Goal: Obtain resource: Download file/media

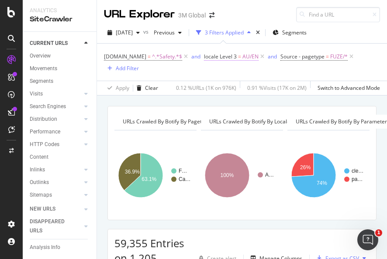
scroll to position [98, 0]
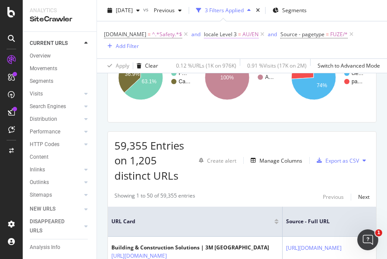
click at [238, 31] on span "=" at bounding box center [239, 34] width 3 height 7
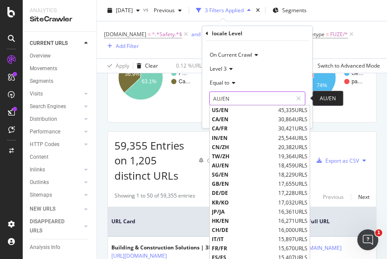
click at [239, 102] on input "AU/EN" at bounding box center [251, 99] width 82 height 14
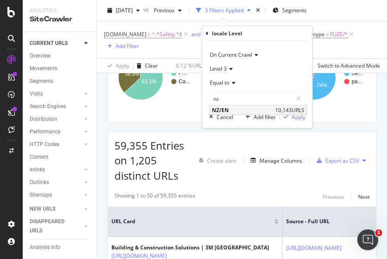
click at [231, 112] on span "NZ/EN" at bounding box center [242, 109] width 61 height 7
type input "NZ/EN"
click at [291, 118] on div "button" at bounding box center [286, 116] width 12 height 5
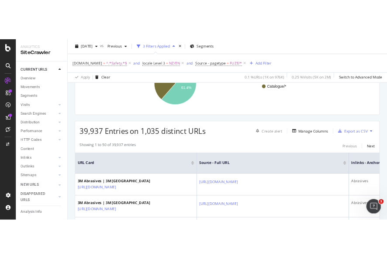
scroll to position [87, 0]
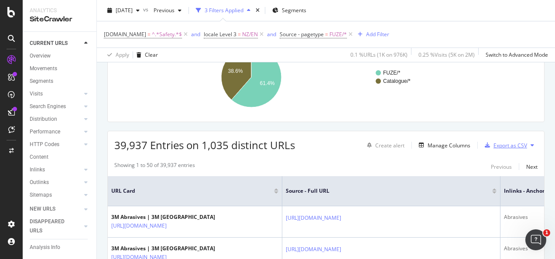
click at [386, 144] on div "Export as CSV" at bounding box center [511, 145] width 34 height 7
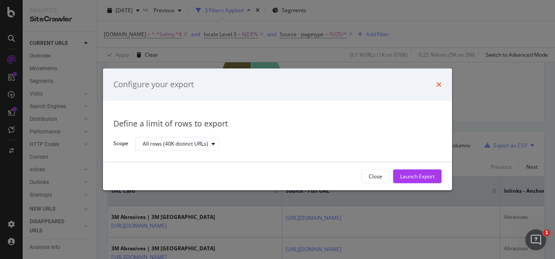
click at [386, 83] on icon "times" at bounding box center [438, 84] width 5 height 7
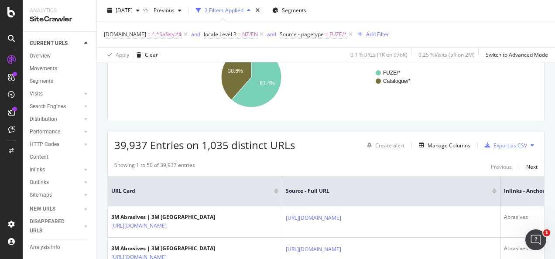
click at [386, 147] on div "Export as CSV" at bounding box center [511, 145] width 34 height 7
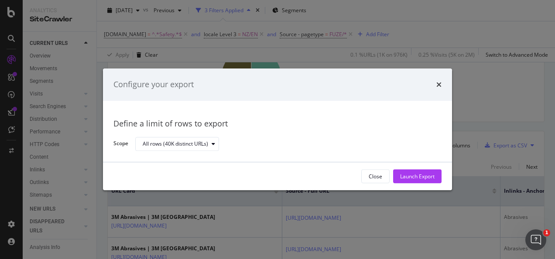
drag, startPoint x: 402, startPoint y: 172, endPoint x: 405, endPoint y: 179, distance: 6.6
click at [386, 172] on div "Launch Export" at bounding box center [417, 176] width 34 height 13
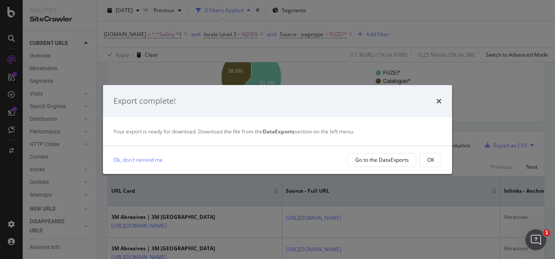
click at [386, 161] on div "OK" at bounding box center [430, 159] width 7 height 7
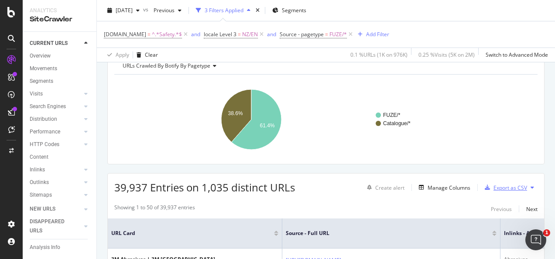
scroll to position [0, 0]
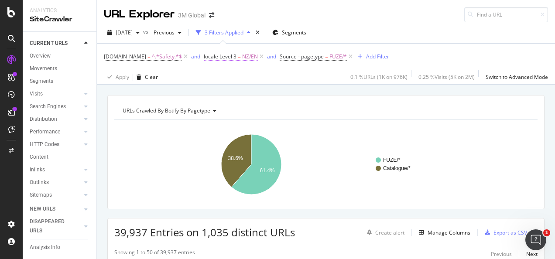
click at [252, 58] on span "NZ/EN" at bounding box center [250, 57] width 16 height 12
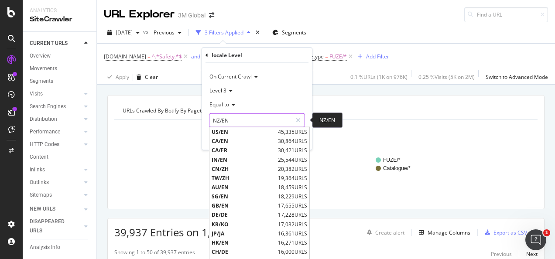
click at [237, 120] on input "NZ/EN" at bounding box center [251, 120] width 82 height 14
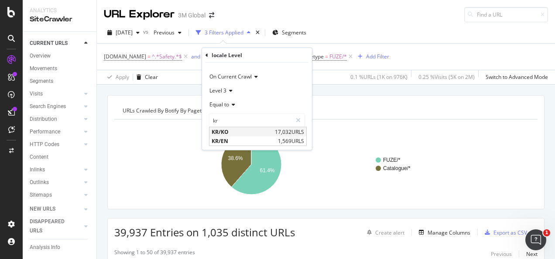
click at [221, 134] on span "KR/KO" at bounding box center [242, 131] width 61 height 7
type input "KR/KO"
click at [293, 140] on div "Apply" at bounding box center [299, 138] width 14 height 7
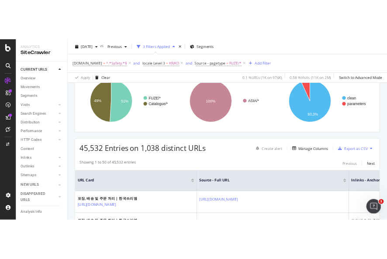
scroll to position [87, 0]
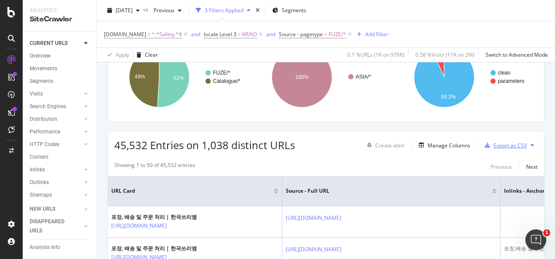
click at [386, 143] on div "Export as CSV" at bounding box center [511, 145] width 34 height 7
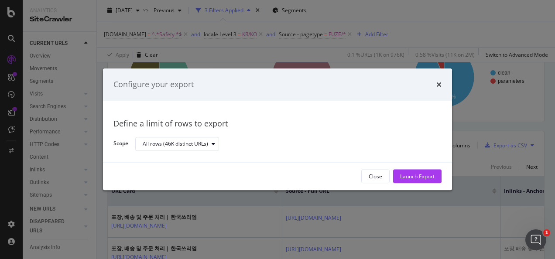
click at [386, 173] on div "Launch Export" at bounding box center [417, 176] width 34 height 13
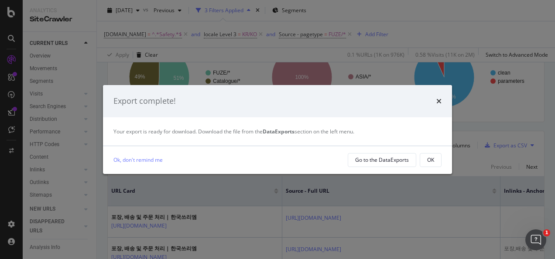
click at [386, 139] on div "Your export is ready for download. Download the file from the DataExports secti…" at bounding box center [277, 131] width 349 height 28
click at [386, 161] on button "OK" at bounding box center [431, 160] width 22 height 14
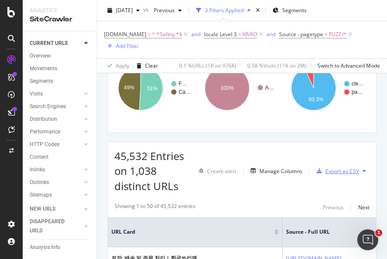
scroll to position [98, 0]
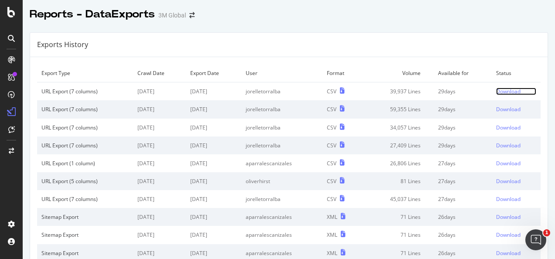
click at [500, 93] on div "Download" at bounding box center [508, 91] width 24 height 7
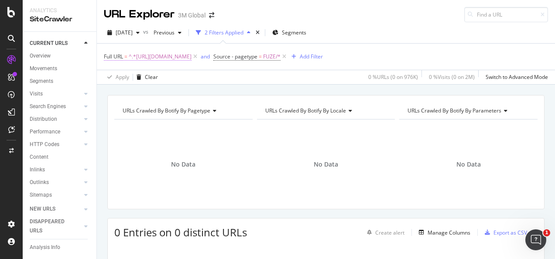
click at [192, 56] on span "^.*[URL][DOMAIN_NAME]" at bounding box center [160, 57] width 63 height 12
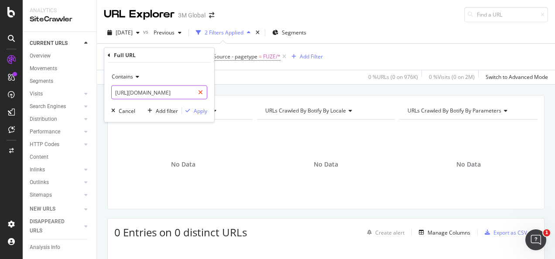
drag, startPoint x: 199, startPoint y: 92, endPoint x: 184, endPoint y: 93, distance: 14.9
click at [199, 92] on icon at bounding box center [200, 92] width 5 height 6
click at [184, 93] on input "text" at bounding box center [159, 93] width 95 height 14
paste input "[URL][DOMAIN_NAME]"
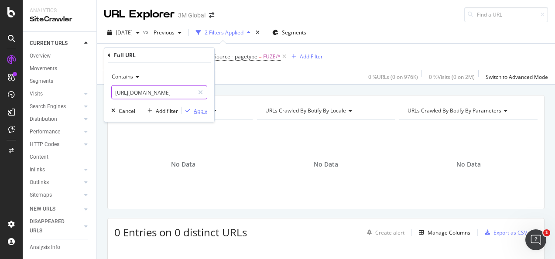
type input "[URL][DOMAIN_NAME]"
click at [195, 110] on div "Apply" at bounding box center [201, 110] width 14 height 7
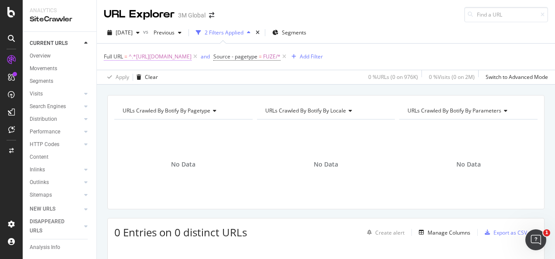
click at [170, 60] on span "^.*[URL][DOMAIN_NAME]" at bounding box center [160, 57] width 63 height 12
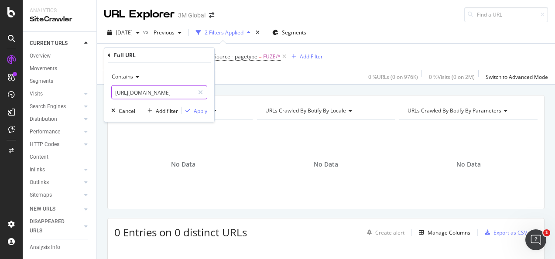
click at [196, 93] on div at bounding box center [200, 93] width 13 height 14
click at [189, 92] on input "text" at bounding box center [159, 93] width 95 height 14
paste input "[URL][DOMAIN_NAME]"
type input "[URL][DOMAIN_NAME]"
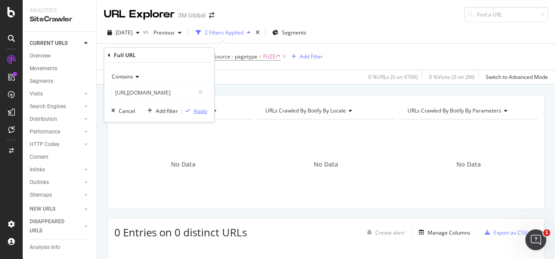
click at [198, 110] on div "Apply" at bounding box center [201, 110] width 14 height 7
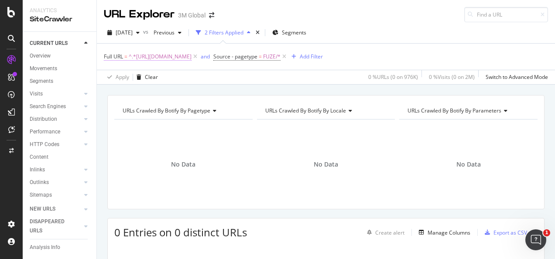
click at [192, 56] on span "^.*[URL][DOMAIN_NAME]" at bounding box center [160, 57] width 63 height 12
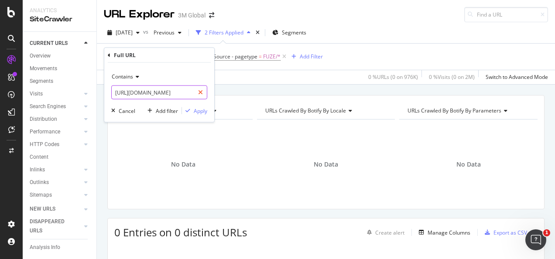
click at [198, 93] on div at bounding box center [200, 93] width 13 height 14
click at [195, 93] on input "text" at bounding box center [159, 93] width 95 height 14
paste input "[URL][DOMAIN_NAME]"
type input "[URL][DOMAIN_NAME]"
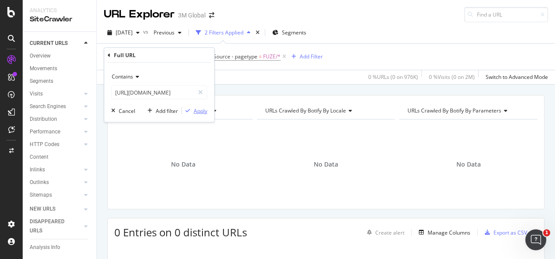
scroll to position [0, 0]
click at [196, 110] on div "Apply" at bounding box center [201, 110] width 14 height 7
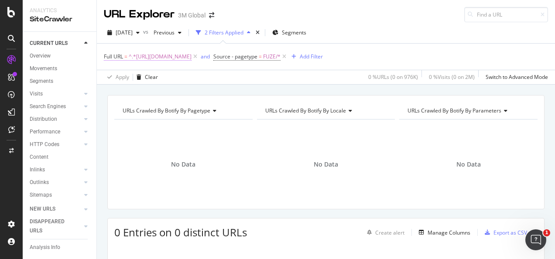
click at [192, 55] on span "^.*[URL][DOMAIN_NAME]" at bounding box center [160, 57] width 63 height 12
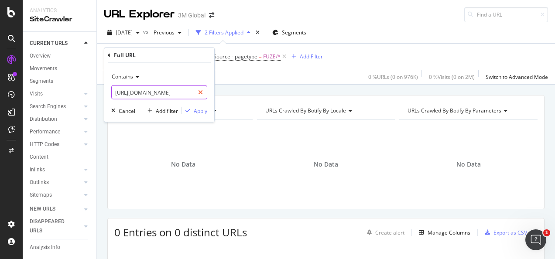
click at [197, 90] on div at bounding box center [200, 93] width 13 height 14
click at [194, 89] on input "text" at bounding box center [159, 93] width 95 height 14
paste input "[URL][DOMAIN_NAME]"
type input "[URL][DOMAIN_NAME]"
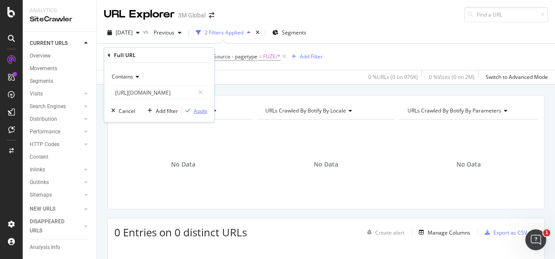
scroll to position [0, 0]
click at [199, 113] on div "Apply" at bounding box center [201, 110] width 14 height 7
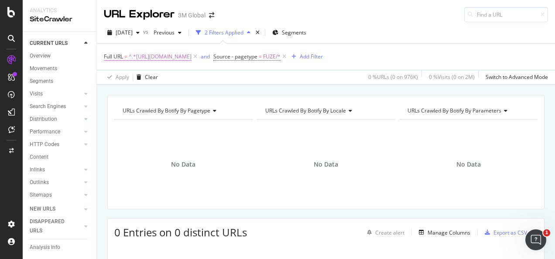
click at [192, 55] on span "^.*[URL][DOMAIN_NAME]" at bounding box center [160, 57] width 63 height 12
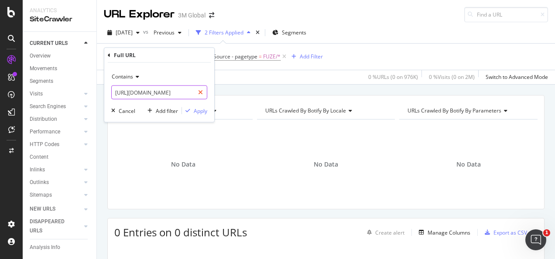
click at [199, 94] on icon at bounding box center [200, 92] width 5 height 6
click at [189, 95] on input "text" at bounding box center [159, 93] width 95 height 14
paste input "[URL][DOMAIN_NAME]"
type input "[URL][DOMAIN_NAME]"
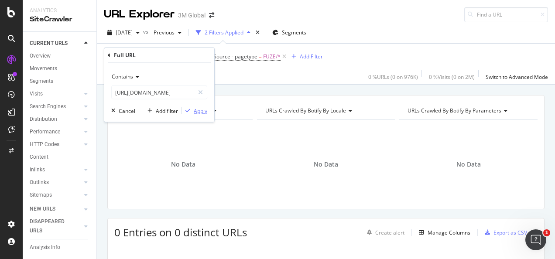
click at [198, 110] on div "Apply" at bounding box center [201, 110] width 14 height 7
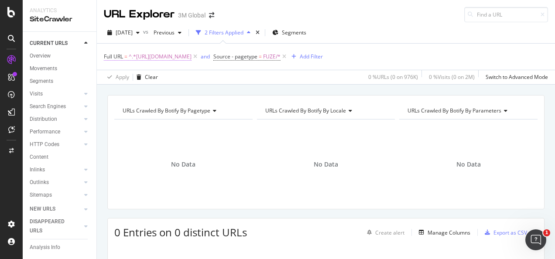
click at [192, 56] on span "^.*[URL][DOMAIN_NAME]" at bounding box center [160, 57] width 63 height 12
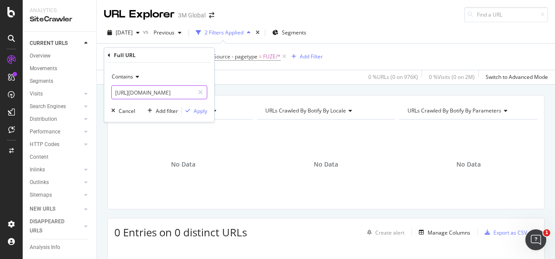
click at [199, 86] on div at bounding box center [200, 93] width 13 height 14
click at [196, 88] on input "text" at bounding box center [159, 93] width 95 height 14
paste input "[URL][DOMAIN_NAME]"
type input "[URL][DOMAIN_NAME]"
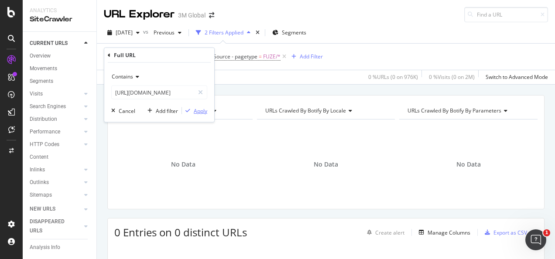
scroll to position [0, 0]
click at [196, 108] on div "Apply" at bounding box center [201, 110] width 14 height 7
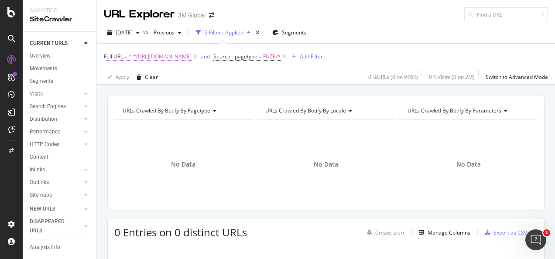
click at [186, 56] on span "^.*[URL][DOMAIN_NAME]" at bounding box center [160, 57] width 63 height 12
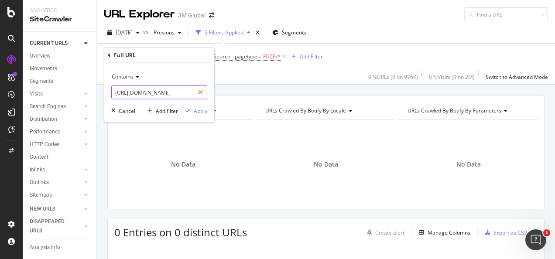
click at [204, 91] on div at bounding box center [200, 93] width 13 height 14
click at [180, 92] on input "text" at bounding box center [159, 93] width 95 height 14
paste input "[URL][DOMAIN_NAME]"
type input "[URL][DOMAIN_NAME]"
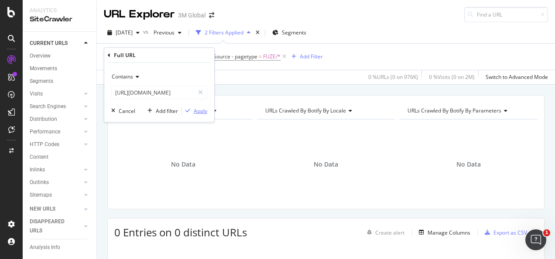
scroll to position [0, 0]
click at [199, 110] on div "Apply" at bounding box center [201, 110] width 14 height 7
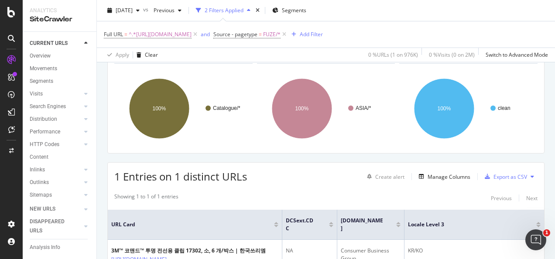
scroll to position [123, 0]
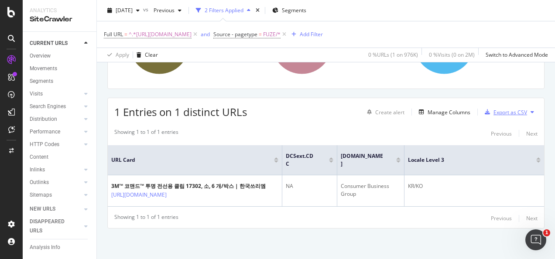
click at [496, 109] on div "Export as CSV" at bounding box center [511, 112] width 34 height 7
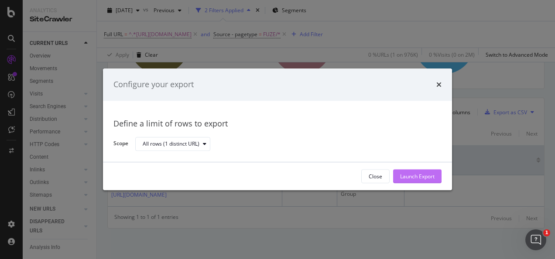
click at [408, 177] on div "Launch Export" at bounding box center [417, 176] width 34 height 7
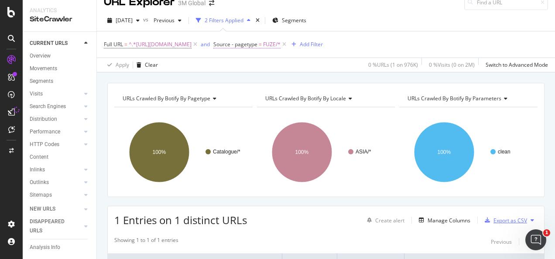
scroll to position [0, 0]
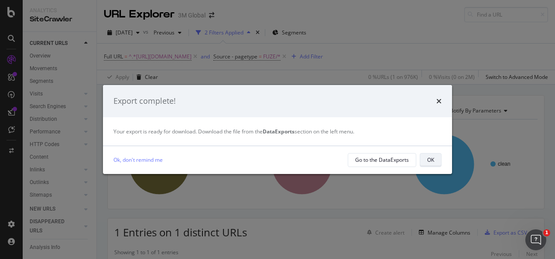
click at [438, 164] on button "OK" at bounding box center [431, 160] width 22 height 14
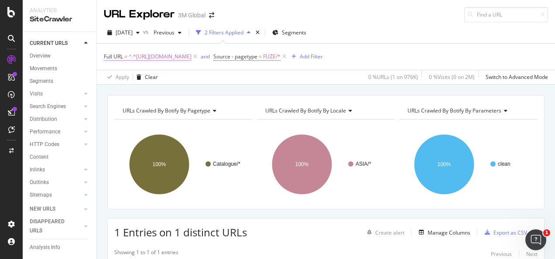
click at [189, 55] on span "^.*[URL][DOMAIN_NAME]" at bounding box center [160, 57] width 63 height 12
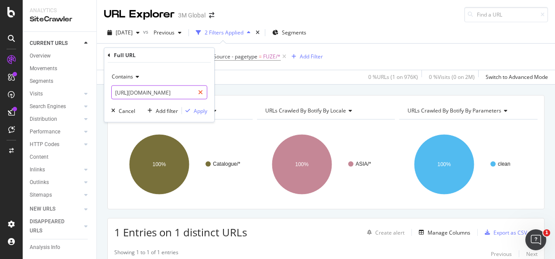
drag, startPoint x: 207, startPoint y: 93, endPoint x: 201, endPoint y: 93, distance: 5.7
click at [206, 93] on div "[URL][DOMAIN_NAME]" at bounding box center [159, 93] width 96 height 14
click at [201, 93] on icon at bounding box center [200, 92] width 5 height 6
click at [190, 91] on input "text" at bounding box center [159, 93] width 95 height 14
paste input "[URL][DOMAIN_NAME]"
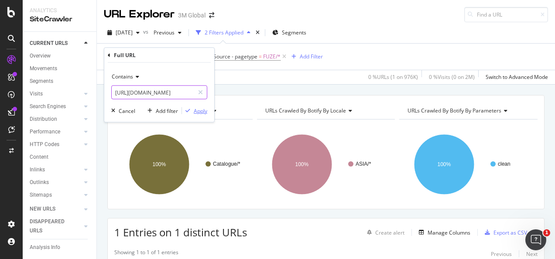
scroll to position [0, 75]
type input "[URL][DOMAIN_NAME]"
click at [194, 109] on div "Apply" at bounding box center [201, 110] width 14 height 7
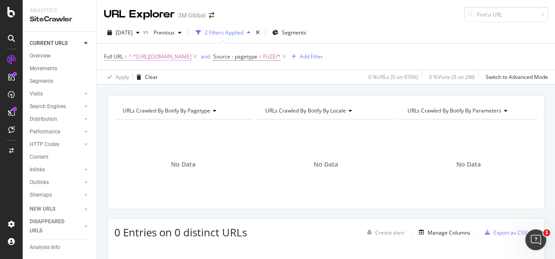
click at [192, 52] on span "^.*[URL][DOMAIN_NAME]" at bounding box center [160, 57] width 63 height 12
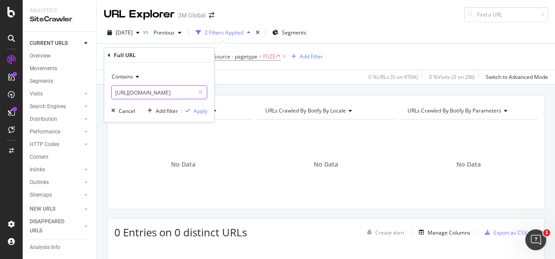
drag, startPoint x: 247, startPoint y: 52, endPoint x: 198, endPoint y: 89, distance: 62.1
click at [198, 89] on div at bounding box center [200, 93] width 13 height 14
click at [194, 91] on input "text" at bounding box center [159, 93] width 95 height 14
paste input "[URL][DOMAIN_NAME]"
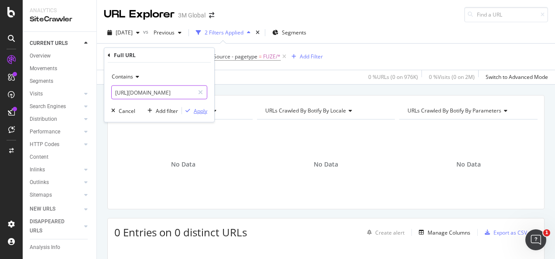
type input "[URL][DOMAIN_NAME]"
click at [197, 108] on div "Apply" at bounding box center [201, 110] width 14 height 7
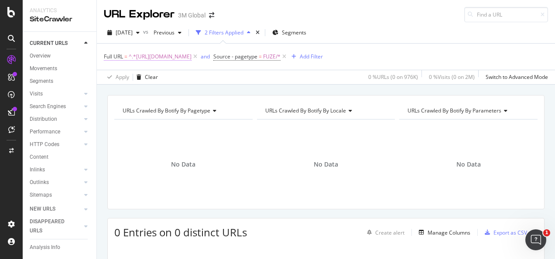
click at [184, 55] on span "^.*[URL][DOMAIN_NAME]" at bounding box center [160, 57] width 63 height 12
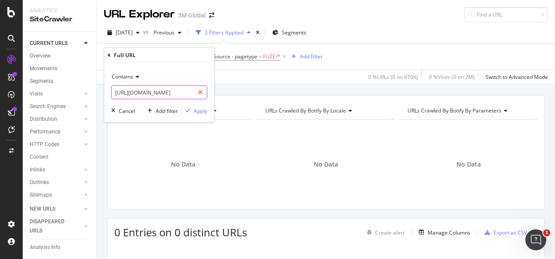
click at [197, 89] on div at bounding box center [200, 93] width 13 height 14
drag, startPoint x: 192, startPoint y: 90, endPoint x: 192, endPoint y: 96, distance: 5.7
click at [192, 90] on input "text" at bounding box center [159, 93] width 95 height 14
paste input "[URL][DOMAIN_NAME]"
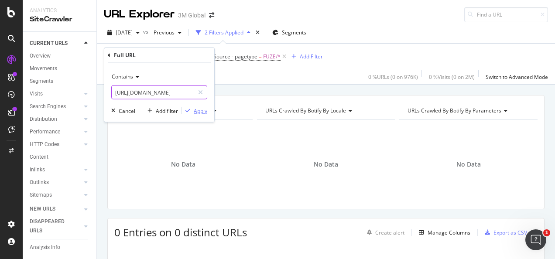
type input "[URL][DOMAIN_NAME]"
click at [195, 114] on button "Apply" at bounding box center [194, 110] width 25 height 9
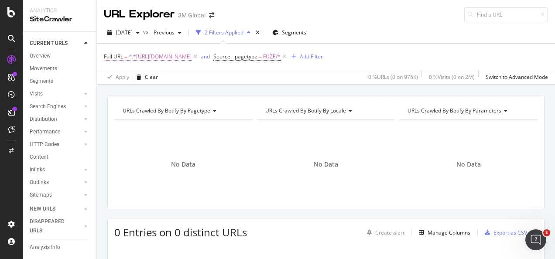
click at [192, 55] on span "^.*[URL][DOMAIN_NAME]" at bounding box center [160, 57] width 63 height 12
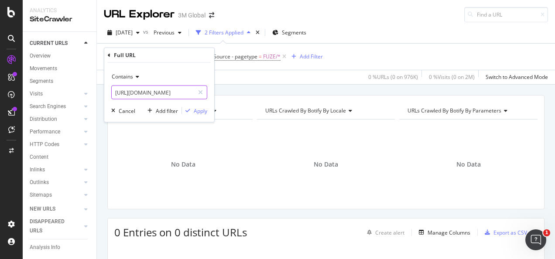
click at [195, 92] on div "[URL][DOMAIN_NAME]" at bounding box center [159, 93] width 96 height 14
drag, startPoint x: 203, startPoint y: 94, endPoint x: 198, endPoint y: 95, distance: 4.9
click at [202, 94] on icon at bounding box center [200, 92] width 5 height 6
click at [180, 96] on input "text" at bounding box center [159, 93] width 95 height 14
paste input "[URL][DOMAIN_NAME]"
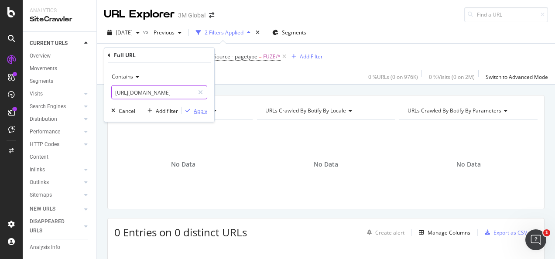
scroll to position [0, 72]
type input "[URL][DOMAIN_NAME]"
click at [194, 112] on div "Apply" at bounding box center [201, 110] width 14 height 7
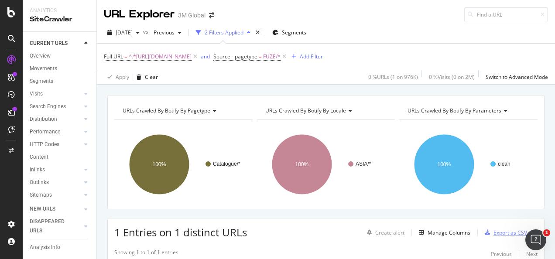
click at [503, 233] on div "Export as CSV" at bounding box center [511, 232] width 34 height 7
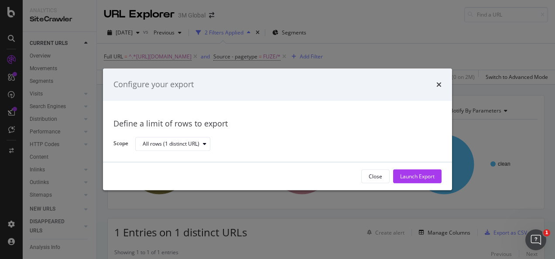
click at [432, 175] on div "Launch Export" at bounding box center [417, 176] width 34 height 7
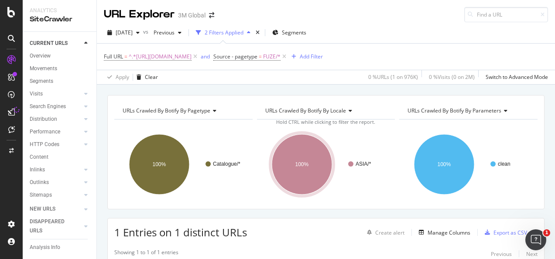
click at [198, 83] on div "Apply Clear 0 % URLs ( 1 on 976K ) 0 % Visits ( 0 on 2M ) Switch to Advanced Mo…" at bounding box center [326, 77] width 458 height 14
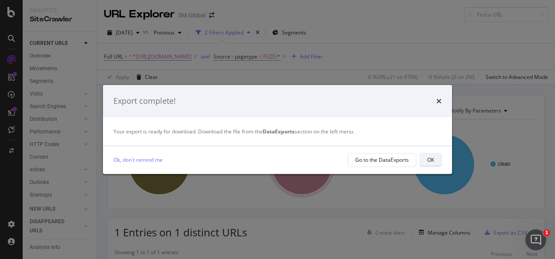
click at [435, 158] on button "OK" at bounding box center [431, 160] width 22 height 14
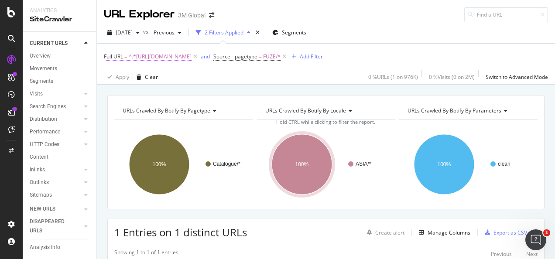
click at [192, 56] on span "^.*[URL][DOMAIN_NAME]" at bounding box center [160, 57] width 63 height 12
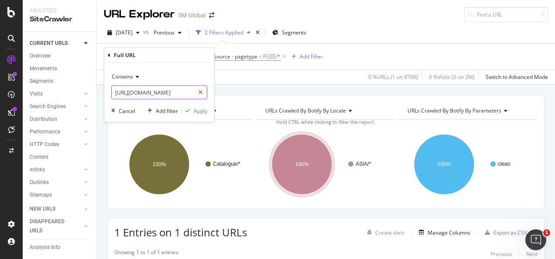
click at [199, 90] on icon at bounding box center [200, 92] width 5 height 6
click at [187, 92] on input "text" at bounding box center [159, 93] width 95 height 14
paste input "[URL][DOMAIN_NAME]"
type input "[URL][DOMAIN_NAME]"
click at [199, 111] on div "Apply" at bounding box center [201, 110] width 14 height 7
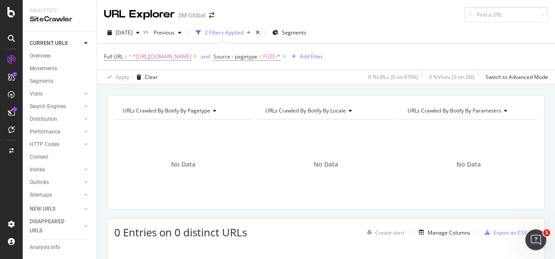
click at [232, 24] on div "[DATE] vs Previous 2 Filters Applied Segments Full URL = ^.*[URL][DOMAIN_NAME] …" at bounding box center [326, 53] width 458 height 62
click at [186, 60] on span "^.*[URL][DOMAIN_NAME]" at bounding box center [160, 57] width 63 height 12
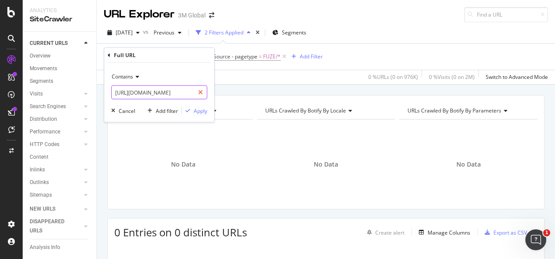
click at [201, 95] on icon at bounding box center [200, 92] width 5 height 6
click at [187, 92] on input "text" at bounding box center [159, 93] width 95 height 14
paste input "[URL][DOMAIN_NAME]"
type input "[URL][DOMAIN_NAME]"
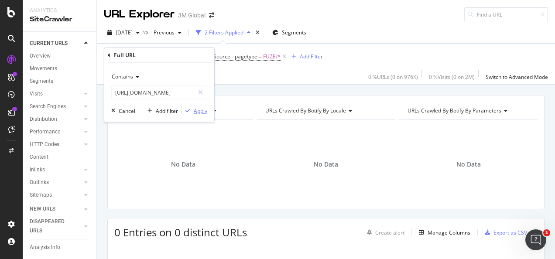
scroll to position [0, 0]
click at [196, 113] on div "Apply" at bounding box center [201, 110] width 14 height 7
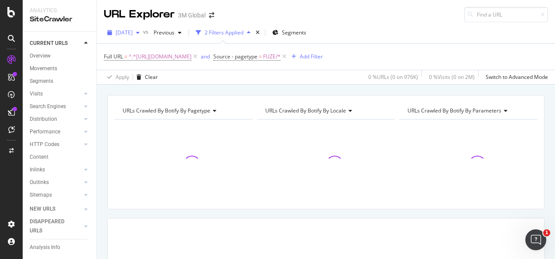
click at [133, 33] on span "[DATE]" at bounding box center [124, 32] width 17 height 7
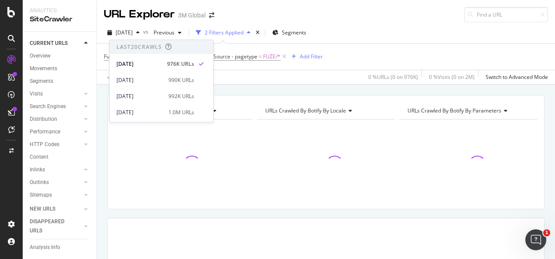
click at [375, 33] on div "[DATE] vs Previous 2 Filters Applied Segments" at bounding box center [326, 34] width 458 height 17
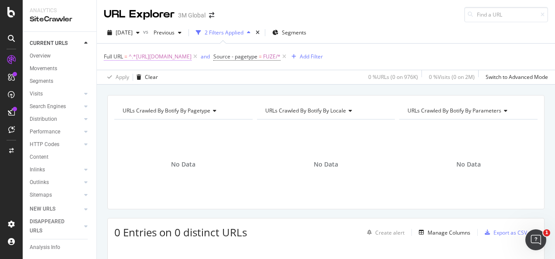
click at [190, 56] on span "^.*[URL][DOMAIN_NAME]" at bounding box center [160, 57] width 63 height 12
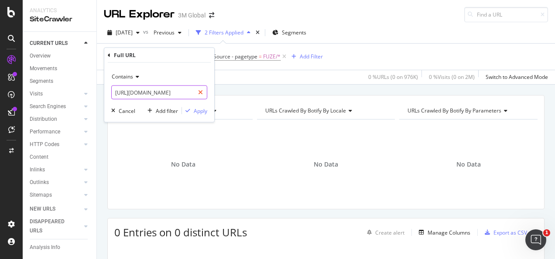
click at [205, 93] on div at bounding box center [200, 93] width 13 height 14
click at [188, 93] on input "text" at bounding box center [159, 93] width 95 height 14
paste input "[URL][DOMAIN_NAME]"
type input "[URL][DOMAIN_NAME]"
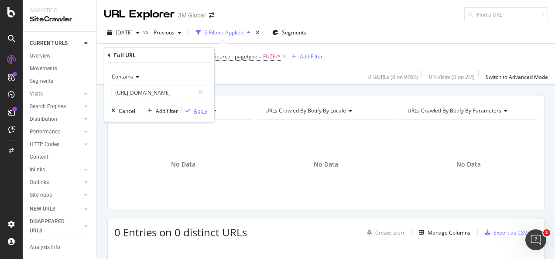
scroll to position [0, 0]
click at [201, 111] on div "Apply" at bounding box center [201, 110] width 14 height 7
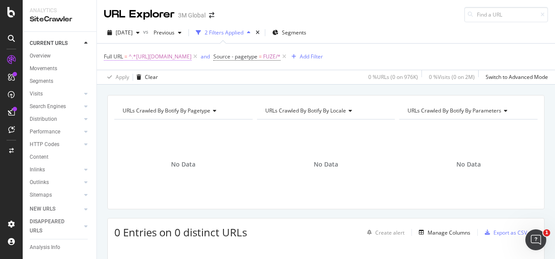
click at [192, 60] on span "^.*[URL][DOMAIN_NAME]" at bounding box center [160, 57] width 63 height 12
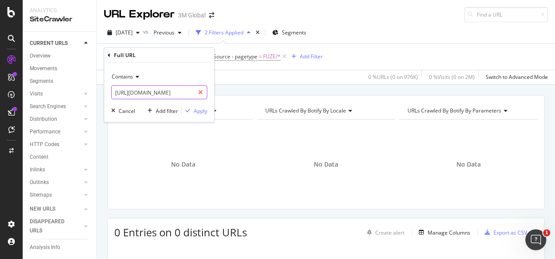
click at [196, 95] on div at bounding box center [200, 93] width 13 height 14
click at [191, 93] on input "text" at bounding box center [159, 93] width 95 height 14
paste input "[URL][DOMAIN_NAME]"
type input "[URL][DOMAIN_NAME]"
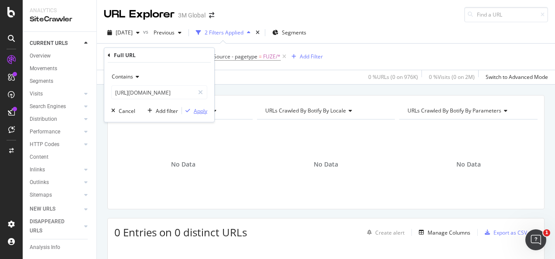
click at [197, 114] on div "Apply" at bounding box center [194, 111] width 25 height 8
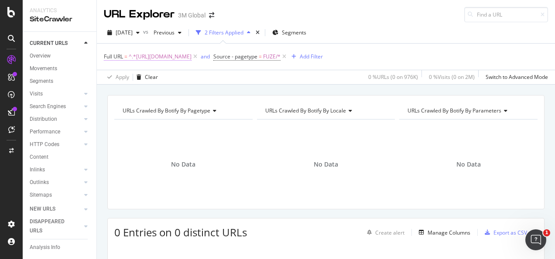
click at [192, 55] on span "^.*[URL][DOMAIN_NAME]" at bounding box center [160, 57] width 63 height 12
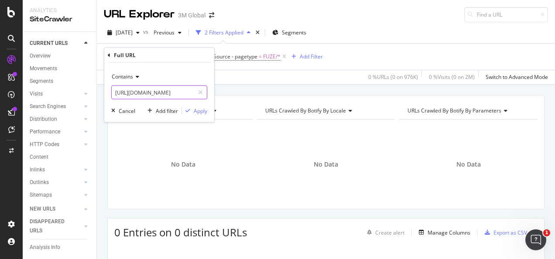
drag, startPoint x: 201, startPoint y: 92, endPoint x: 195, endPoint y: 92, distance: 6.1
click at [201, 93] on icon at bounding box center [200, 92] width 5 height 6
click at [194, 92] on input "text" at bounding box center [159, 93] width 95 height 14
paste input "[URL][DOMAIN_NAME]"
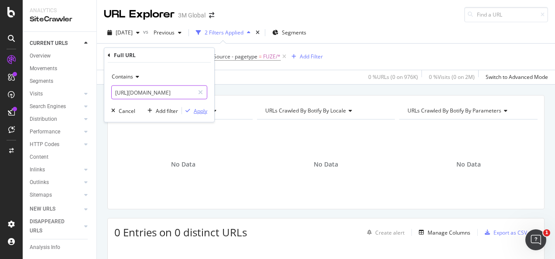
type input "[URL][DOMAIN_NAME]"
click at [201, 112] on div "Apply" at bounding box center [201, 110] width 14 height 7
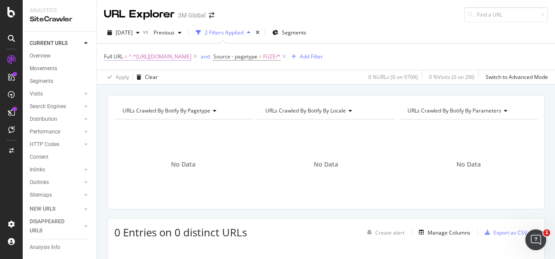
click at [192, 59] on span "^.*[URL][DOMAIN_NAME]" at bounding box center [160, 57] width 63 height 12
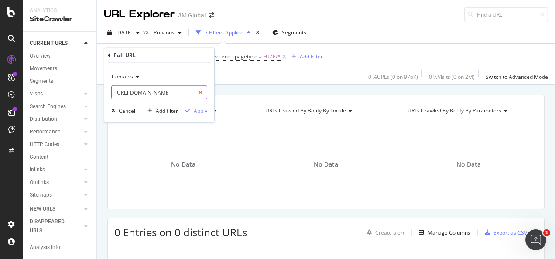
click at [204, 90] on div at bounding box center [200, 93] width 13 height 14
click at [185, 92] on input "text" at bounding box center [159, 93] width 95 height 14
paste input "[URL][DOMAIN_NAME]"
type input "[URL][DOMAIN_NAME]"
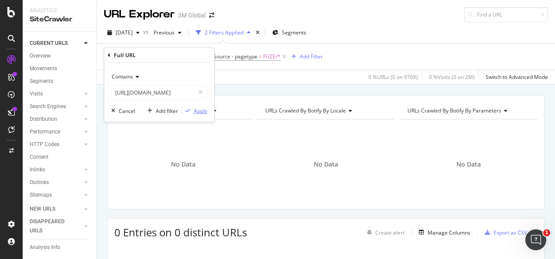
click at [196, 108] on div "Apply" at bounding box center [201, 110] width 14 height 7
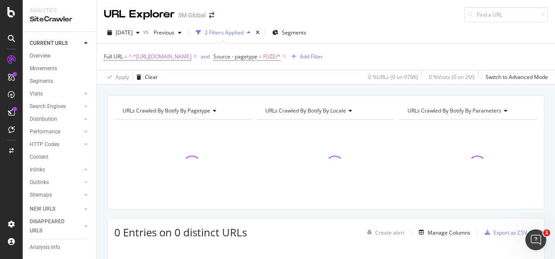
click at [271, 132] on div at bounding box center [326, 165] width 138 height 76
click at [192, 57] on span "^.*[URL][DOMAIN_NAME]" at bounding box center [160, 57] width 63 height 12
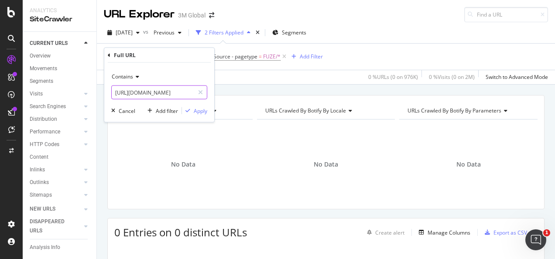
click at [196, 93] on div at bounding box center [200, 93] width 13 height 14
click at [192, 92] on input "text" at bounding box center [159, 93] width 95 height 14
paste input "[URL][DOMAIN_NAME]"
type input "[URL][DOMAIN_NAME]"
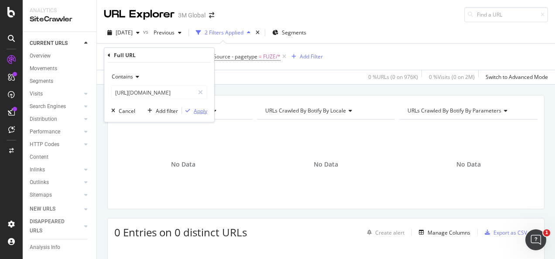
click at [196, 110] on div "Apply" at bounding box center [201, 110] width 14 height 7
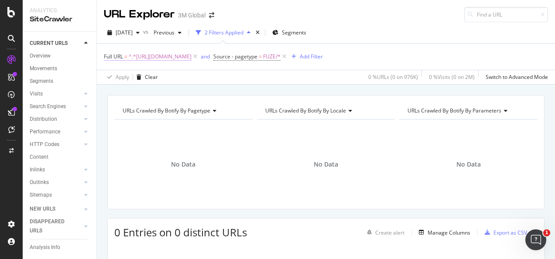
click at [192, 59] on span "^.*[URL][DOMAIN_NAME]" at bounding box center [160, 57] width 63 height 12
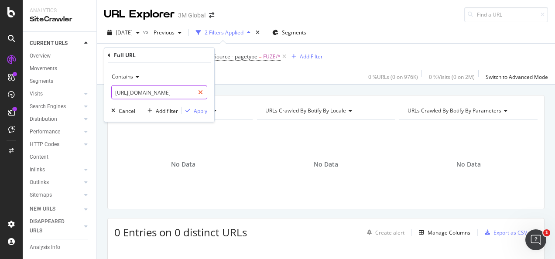
click at [202, 95] on icon at bounding box center [200, 92] width 5 height 6
click at [185, 93] on input "text" at bounding box center [159, 93] width 95 height 14
paste input "[URL][DOMAIN_NAME]"
type input "[URL][DOMAIN_NAME]"
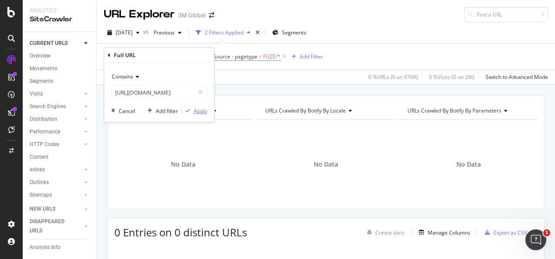
click at [194, 113] on div "Apply" at bounding box center [201, 110] width 14 height 7
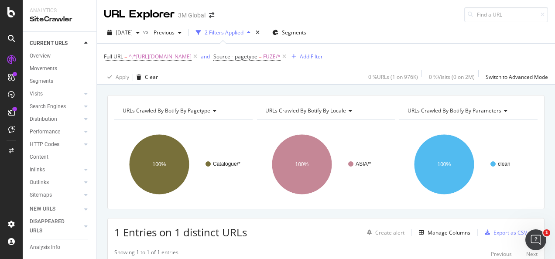
scroll to position [44, 0]
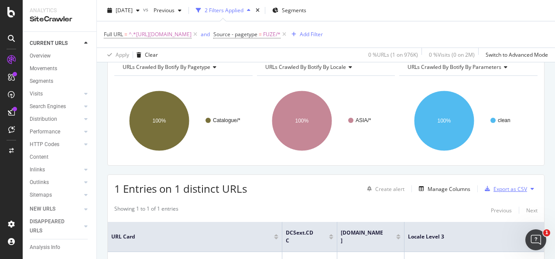
click at [496, 189] on div "Export as CSV" at bounding box center [511, 188] width 34 height 7
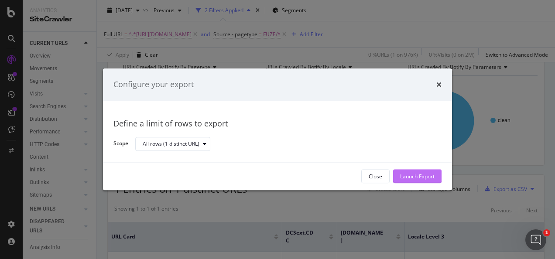
click at [432, 177] on div "Launch Export" at bounding box center [417, 176] width 34 height 7
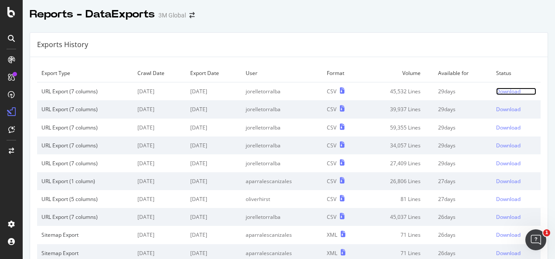
click at [496, 92] on div "Download" at bounding box center [508, 91] width 24 height 7
